Goal: Check status: Check status

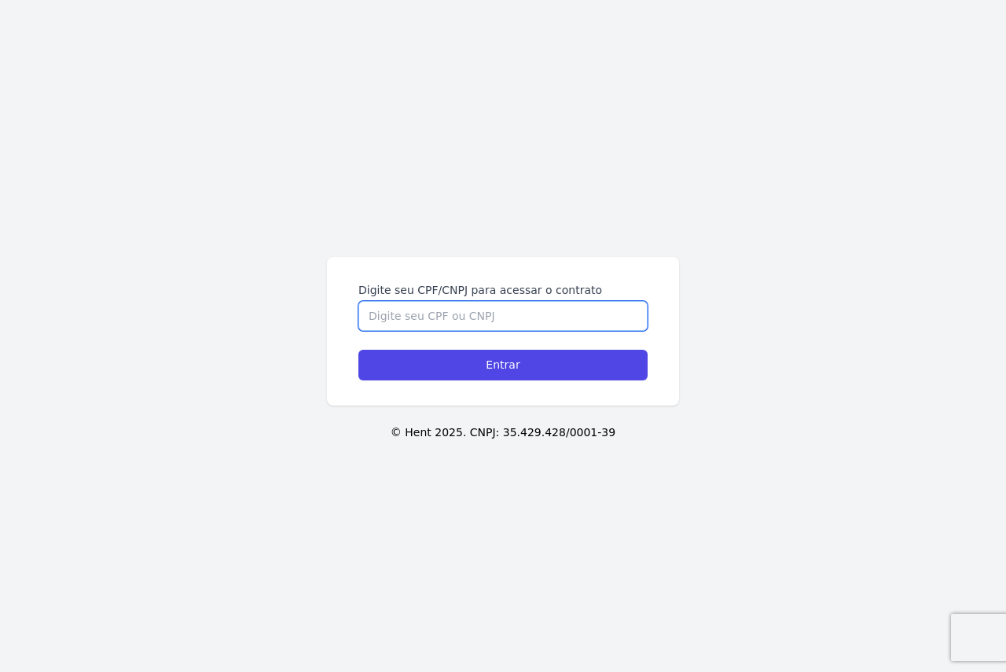
click at [485, 322] on input "Digite seu CPF/CNPJ para acessar o contrato" at bounding box center [502, 316] width 289 height 30
type input "45908306800"
click at [358, 350] on input "Entrar" at bounding box center [502, 365] width 289 height 31
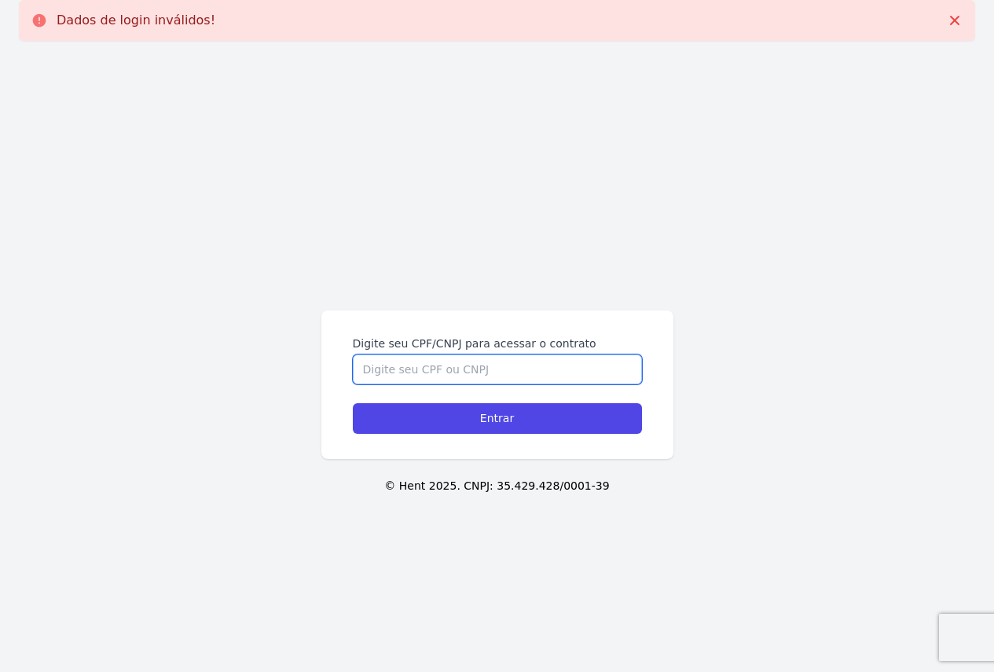
click at [481, 368] on input "Digite seu CPF/CNPJ para acessar o contrato" at bounding box center [497, 369] width 289 height 30
type input "45908306800"
click at [353, 403] on input "Entrar" at bounding box center [497, 418] width 289 height 31
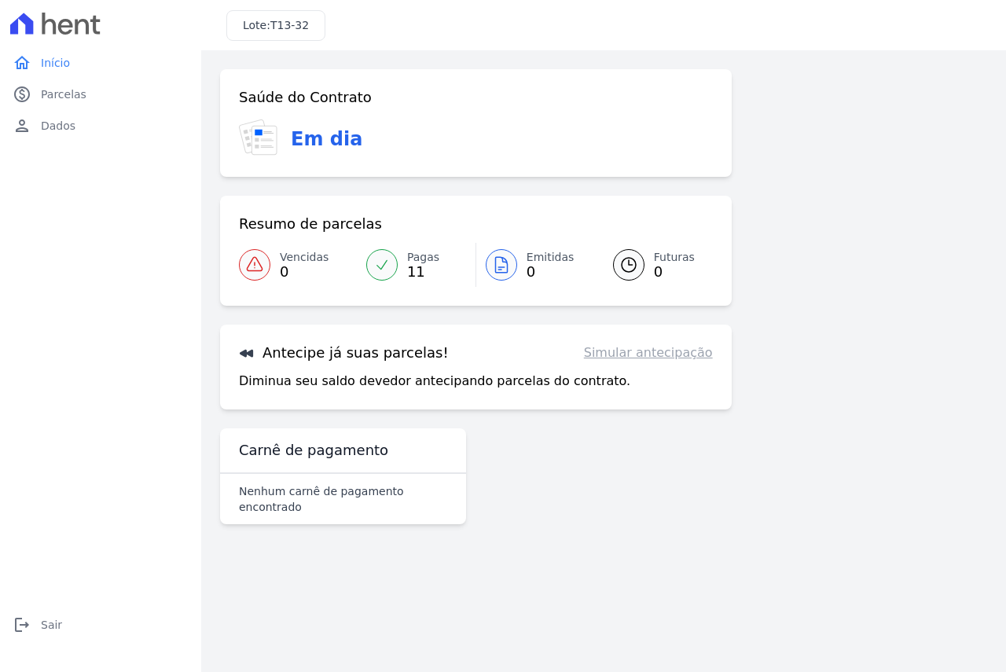
click at [614, 357] on link "Simular antecipação" at bounding box center [648, 352] width 129 height 19
